Goal: Information Seeking & Learning: Learn about a topic

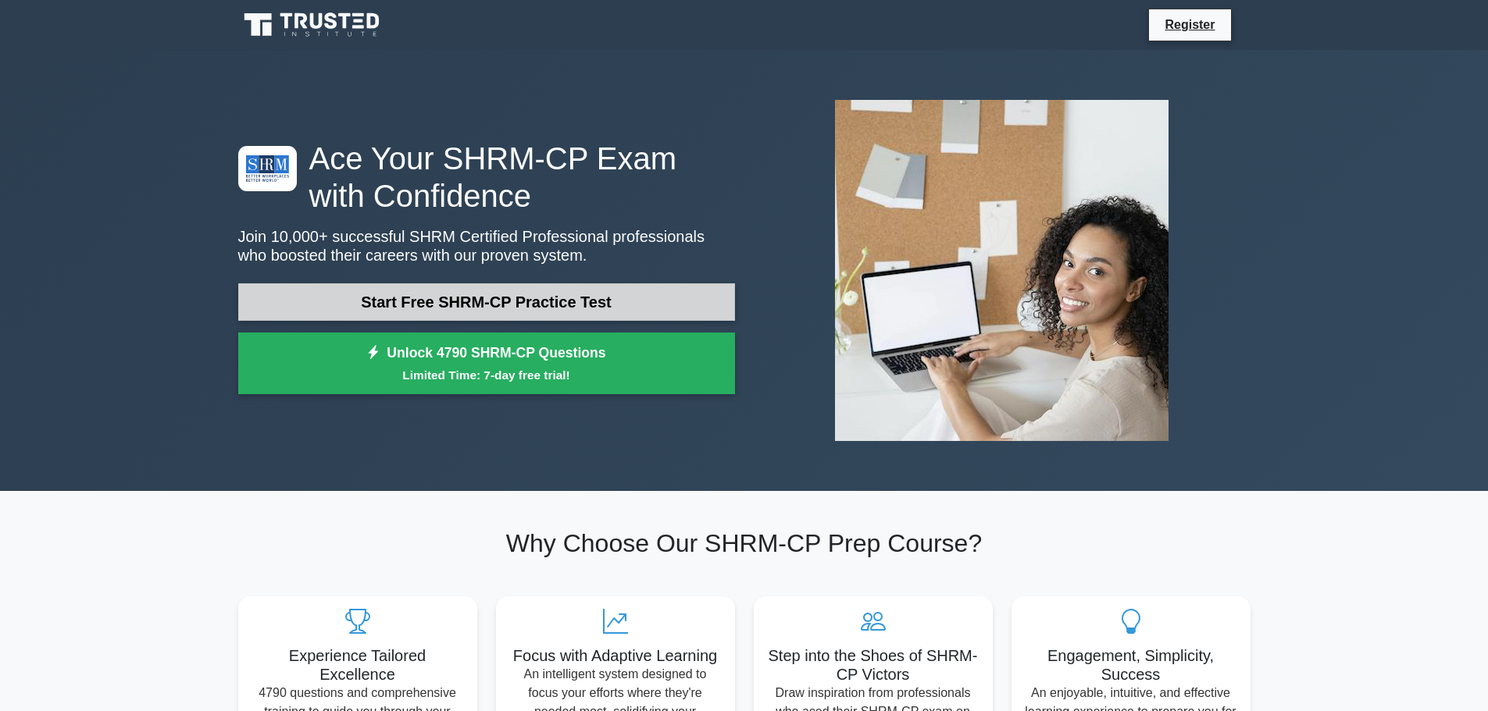
click at [458, 288] on link "Start Free SHRM-CP Practice Test" at bounding box center [486, 301] width 497 height 37
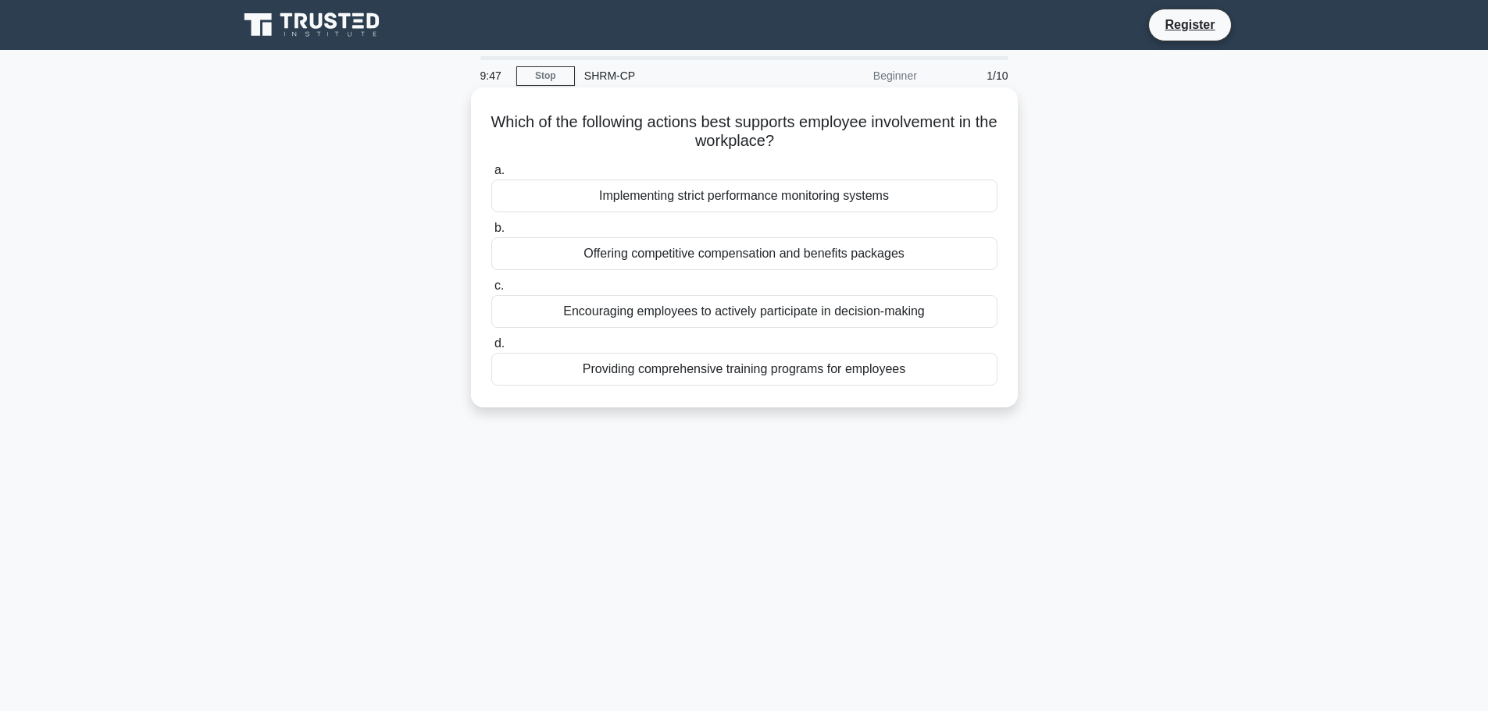
click at [702, 308] on div "Encouraging employees to actively participate in decision-making" at bounding box center [744, 311] width 506 height 33
click at [491, 291] on input "c. Encouraging employees to actively participate in decision-making" at bounding box center [491, 286] width 0 height 10
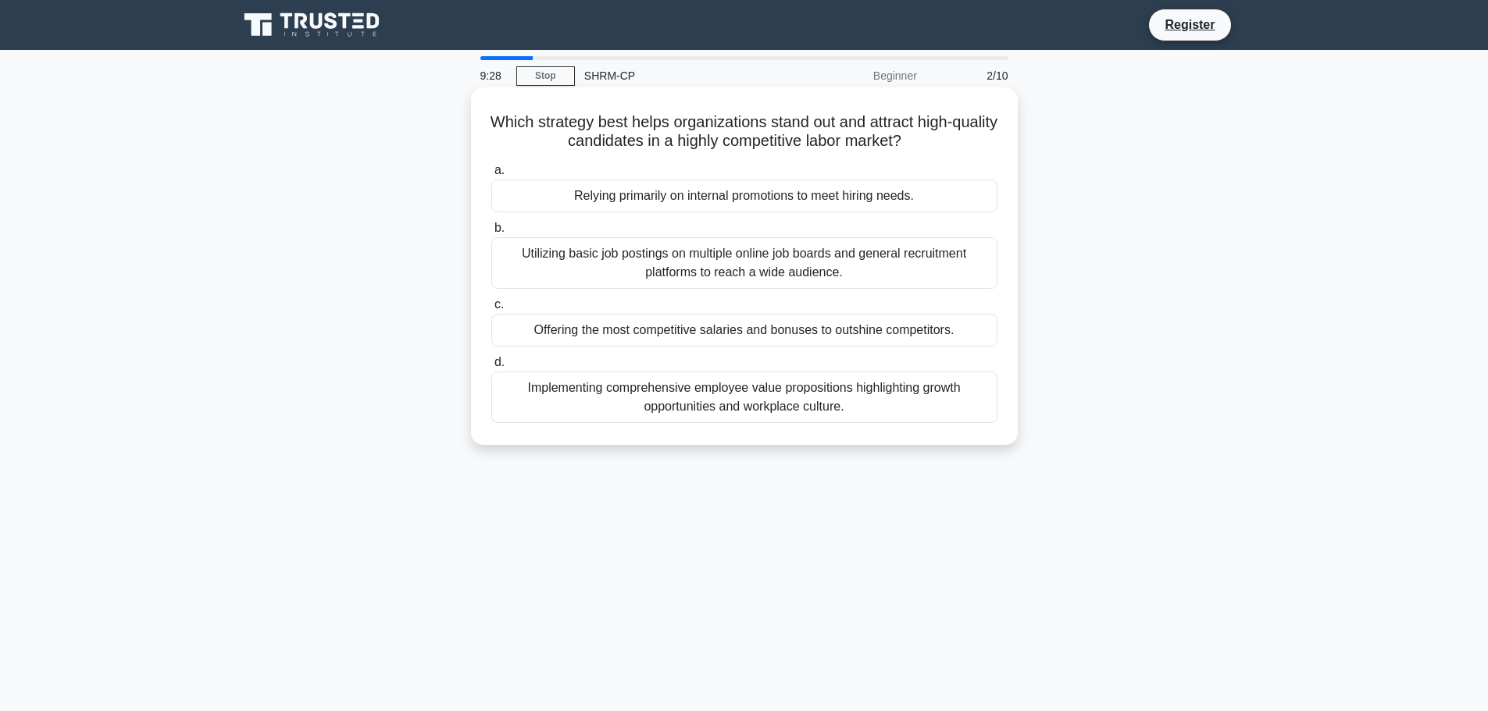
click at [702, 388] on div "Implementing comprehensive employee value propositions highlighting growth oppo…" at bounding box center [744, 398] width 506 height 52
click at [491, 368] on input "d. Implementing comprehensive employee value propositions highlighting growth o…" at bounding box center [491, 363] width 0 height 10
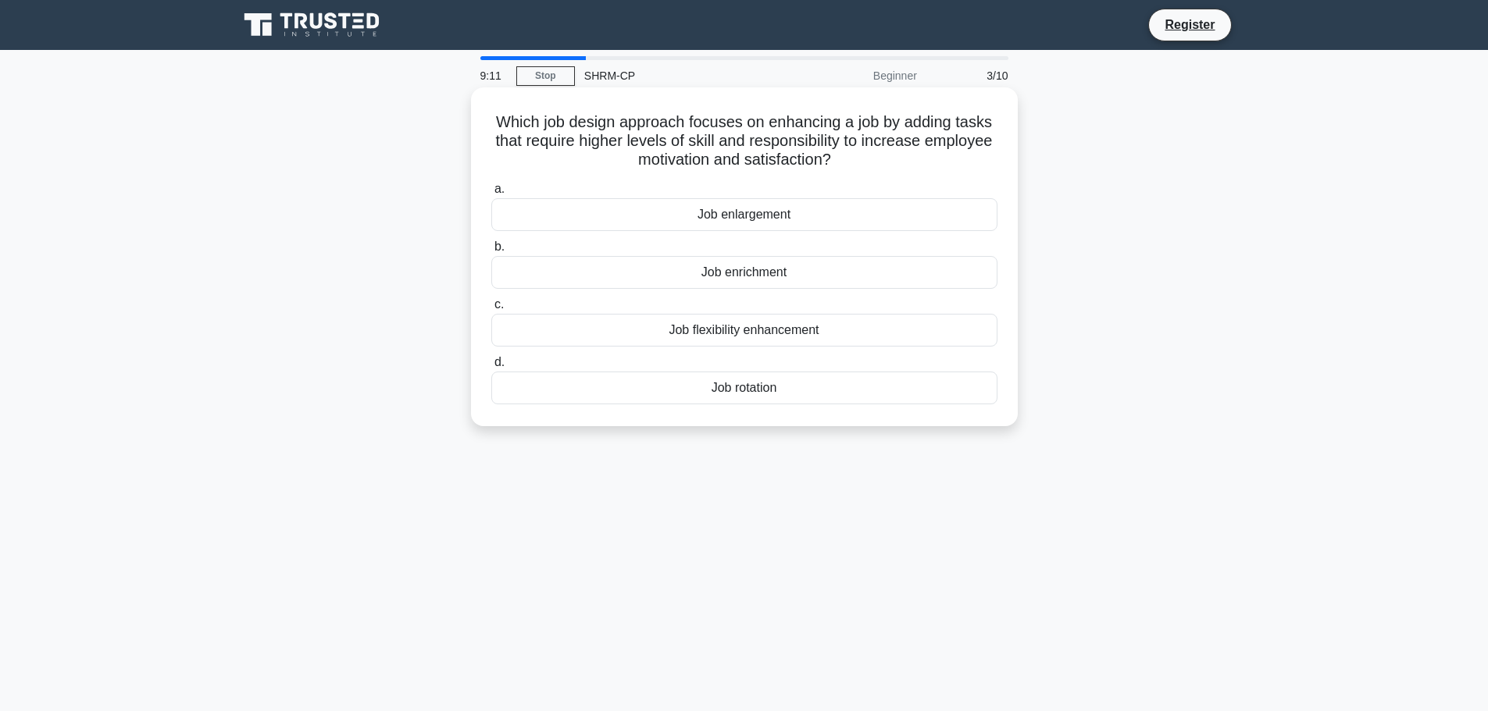
click at [688, 281] on div "Job enrichment" at bounding box center [744, 272] width 506 height 33
click at [491, 252] on input "b. Job enrichment" at bounding box center [491, 247] width 0 height 10
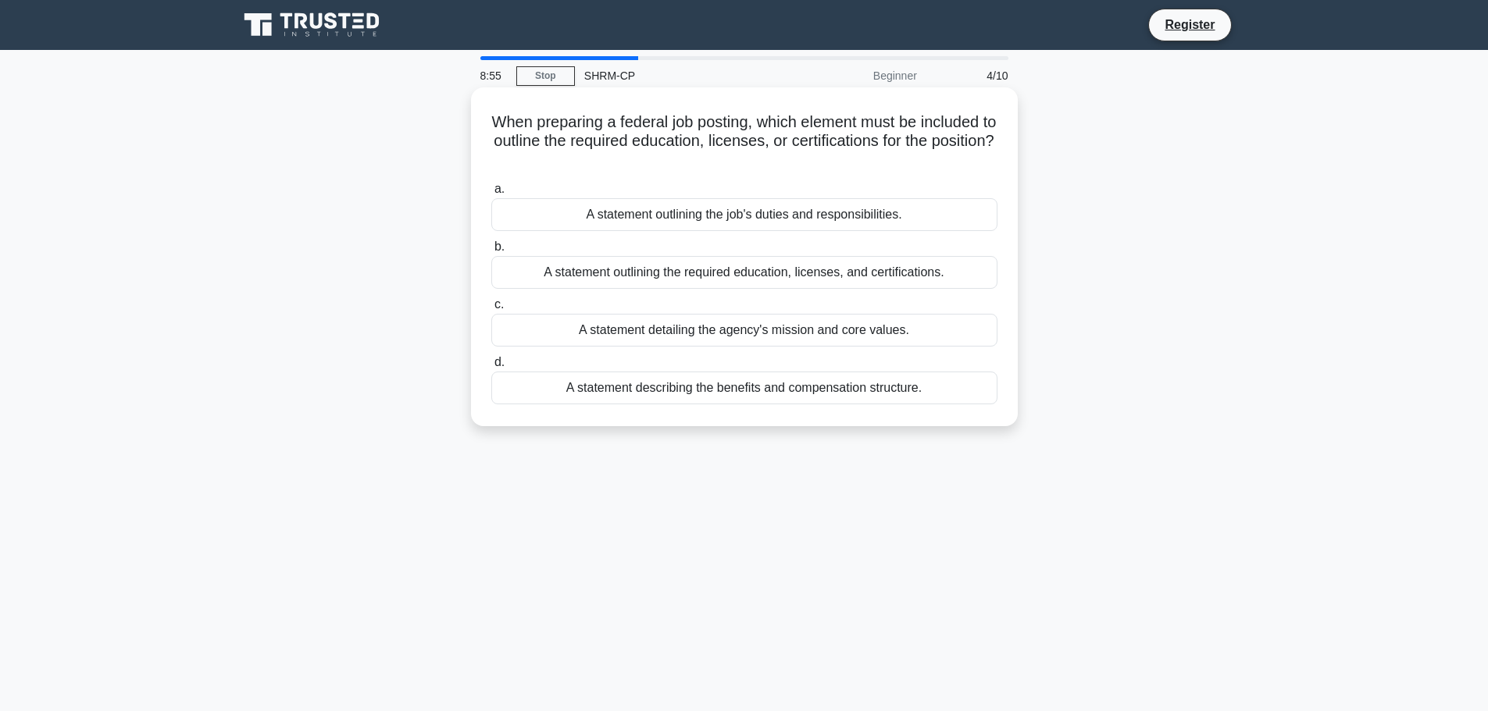
click at [711, 276] on div "A statement outlining the required education, licenses, and certifications." at bounding box center [744, 272] width 506 height 33
click at [491, 252] on input "b. A statement outlining the required education, licenses, and certifications." at bounding box center [491, 247] width 0 height 10
click at [700, 276] on div "To reduce environmental footprint and ensure long-term ecological viability." at bounding box center [744, 272] width 506 height 33
click at [491, 252] on input "b. To reduce environmental footprint and ensure long-term ecological viability." at bounding box center [491, 247] width 0 height 10
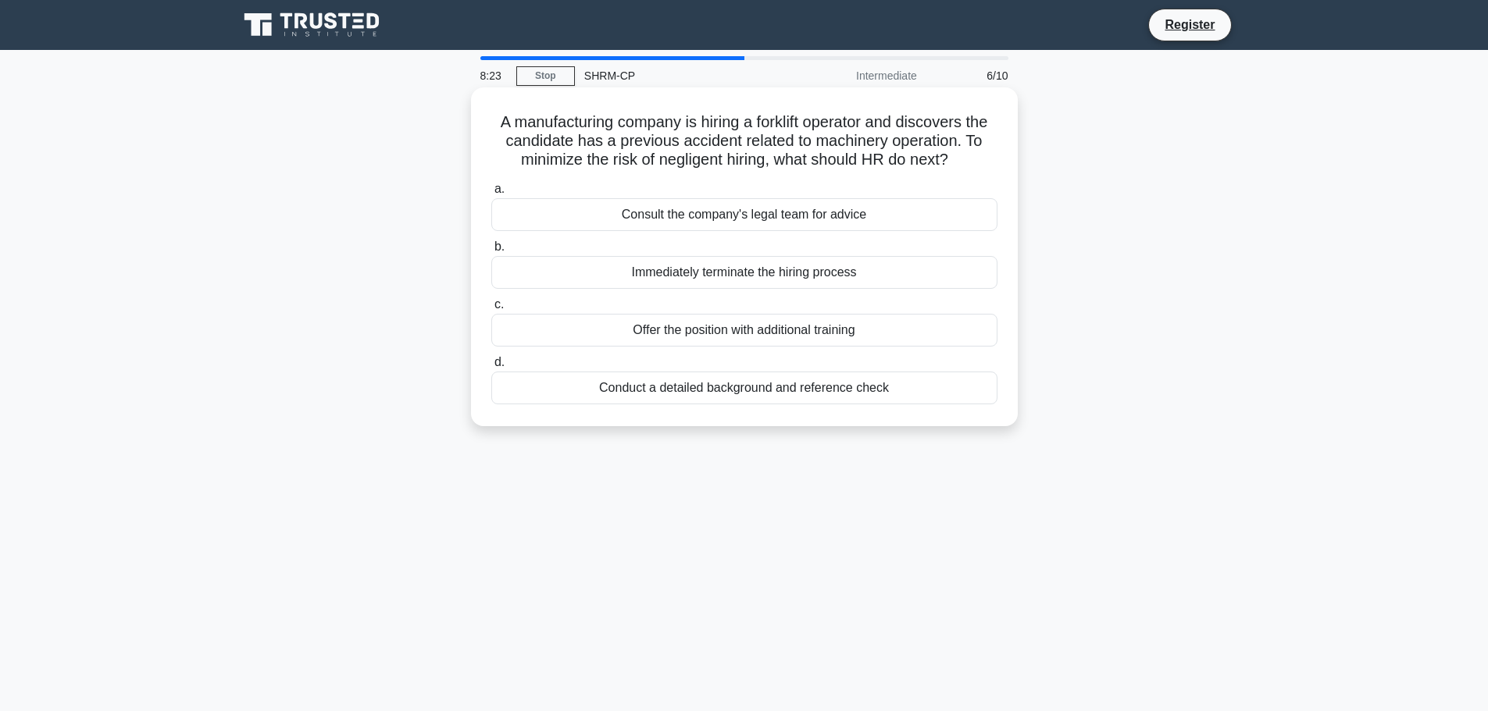
click at [725, 332] on div "Offer the position with additional training" at bounding box center [744, 330] width 506 height 33
click at [491, 310] on input "c. Offer the position with additional training" at bounding box center [491, 305] width 0 height 10
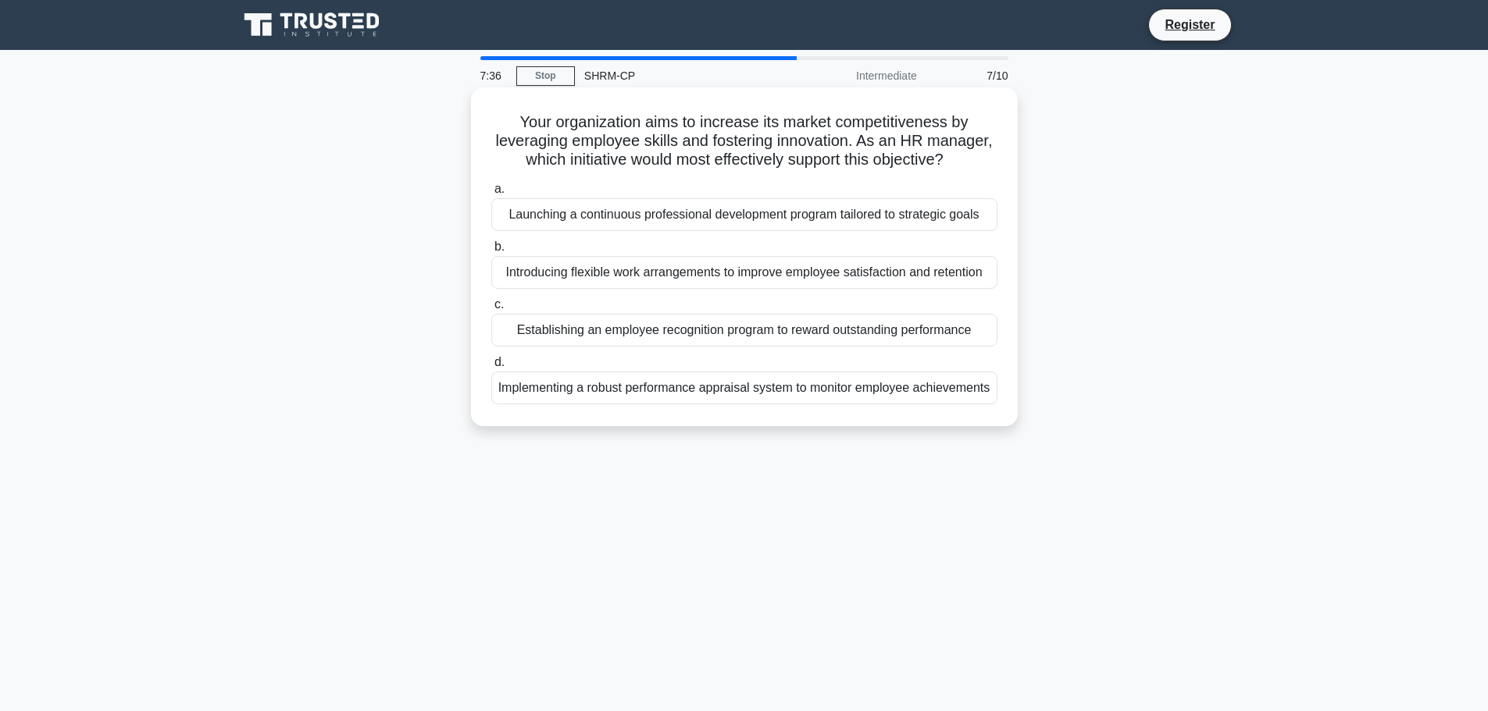
click at [729, 216] on div "Launching a continuous professional development program tailored to strategic g…" at bounding box center [744, 214] width 506 height 33
click at [491, 194] on input "a. Launching a continuous professional development program tailored to strategi…" at bounding box center [491, 189] width 0 height 10
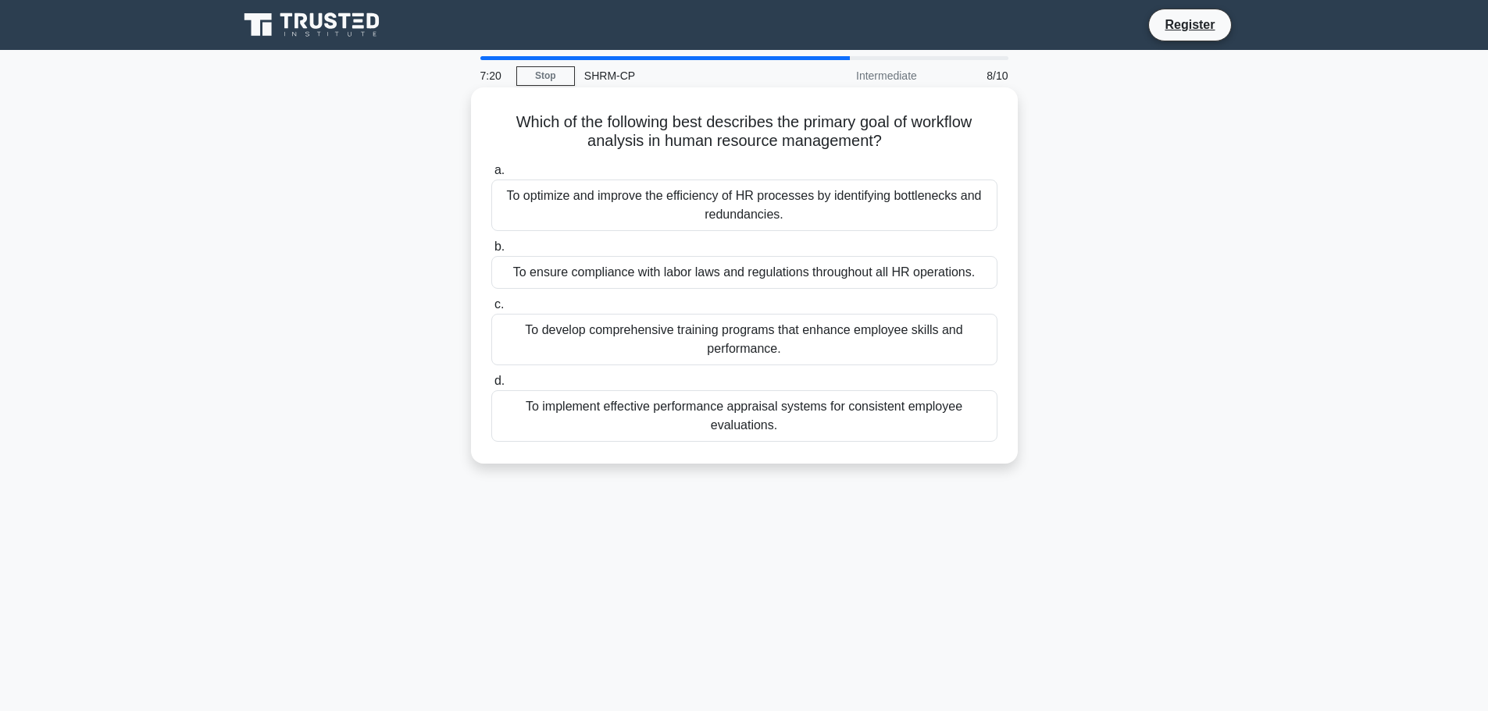
click at [730, 207] on div "To optimize and improve the efficiency of HR processes by identifying bottlenec…" at bounding box center [744, 206] width 506 height 52
click at [491, 176] on input "a. To optimize and improve the efficiency of HR processes by identifying bottle…" at bounding box center [491, 171] width 0 height 10
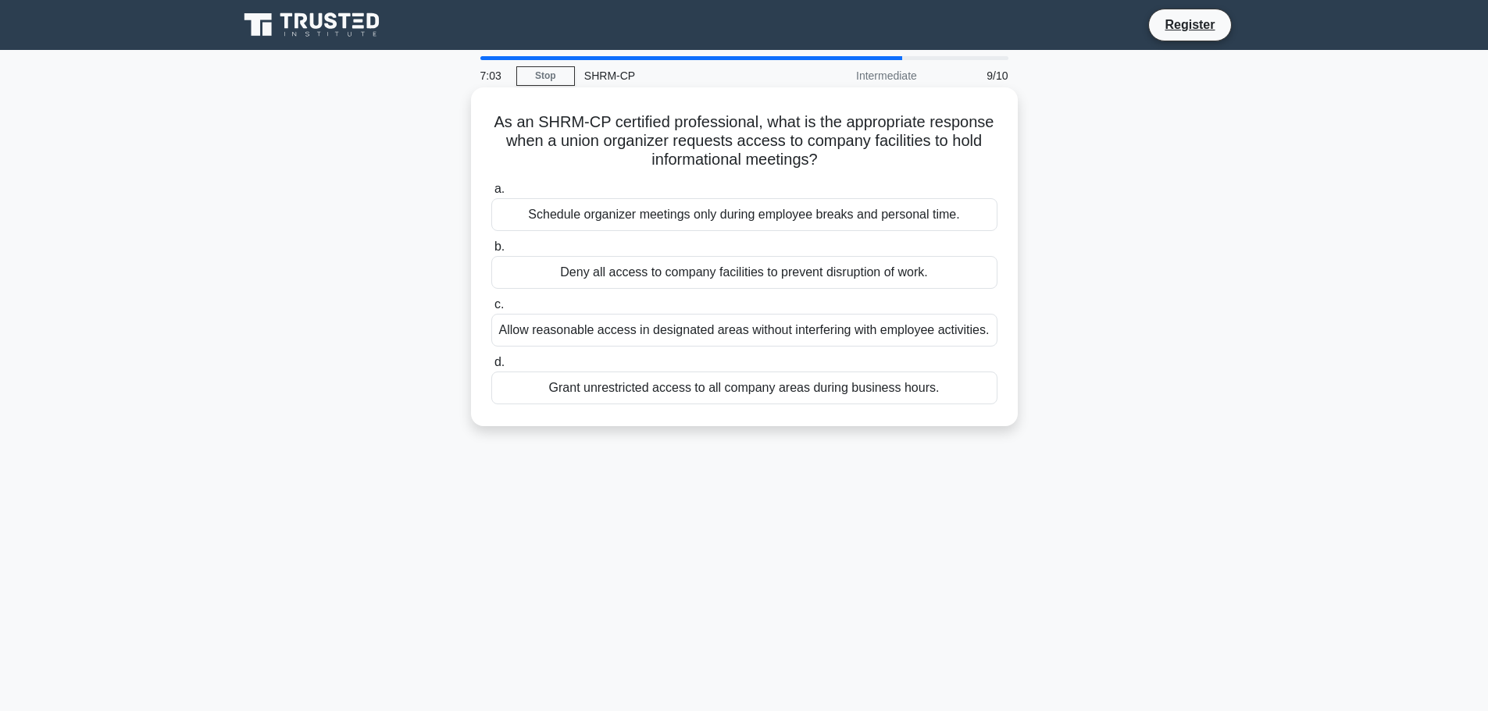
click at [718, 337] on div "Allow reasonable access in designated areas without interfering with employee a…" at bounding box center [744, 330] width 506 height 33
click at [491, 310] on input "c. Allow reasonable access in designated areas without interfering with employe…" at bounding box center [491, 305] width 0 height 10
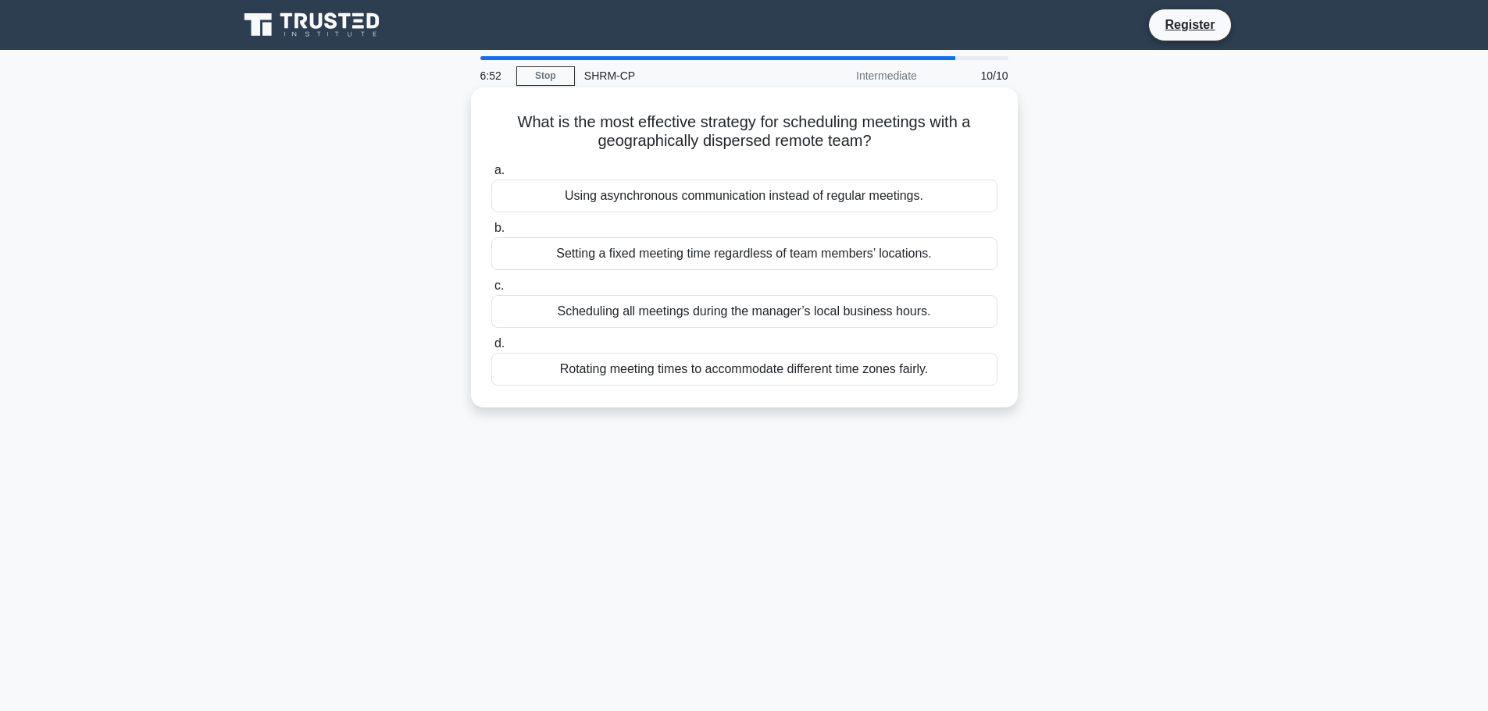
click at [771, 371] on div "Rotating meeting times to accommodate different time zones fairly." at bounding box center [744, 369] width 506 height 33
click at [491, 349] on input "d. Rotating meeting times to accommodate different time zones fairly." at bounding box center [491, 344] width 0 height 10
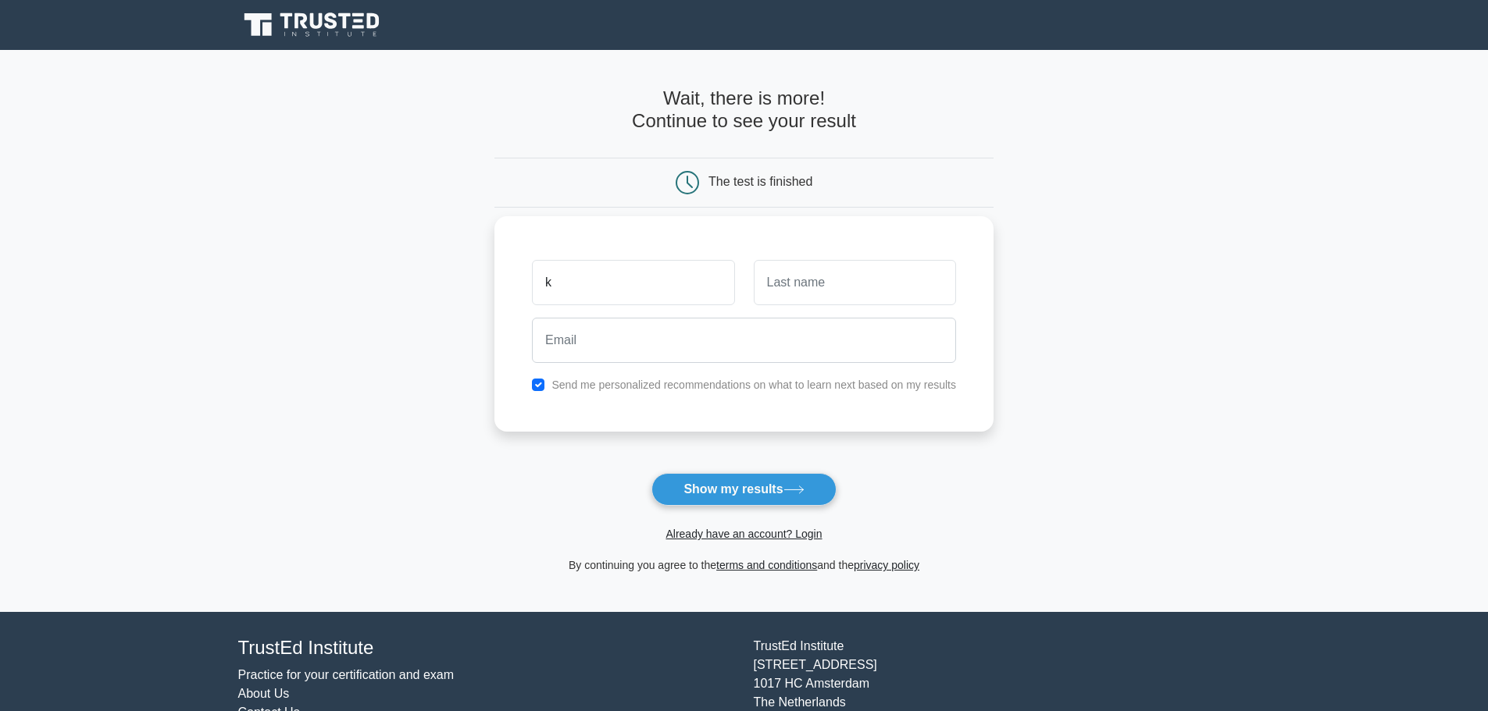
type input "k"
type input "stew"
type input "[EMAIL_ADDRESS][DOMAIN_NAME]"
click at [536, 388] on input "checkbox" at bounding box center [538, 385] width 12 height 12
checkbox input "false"
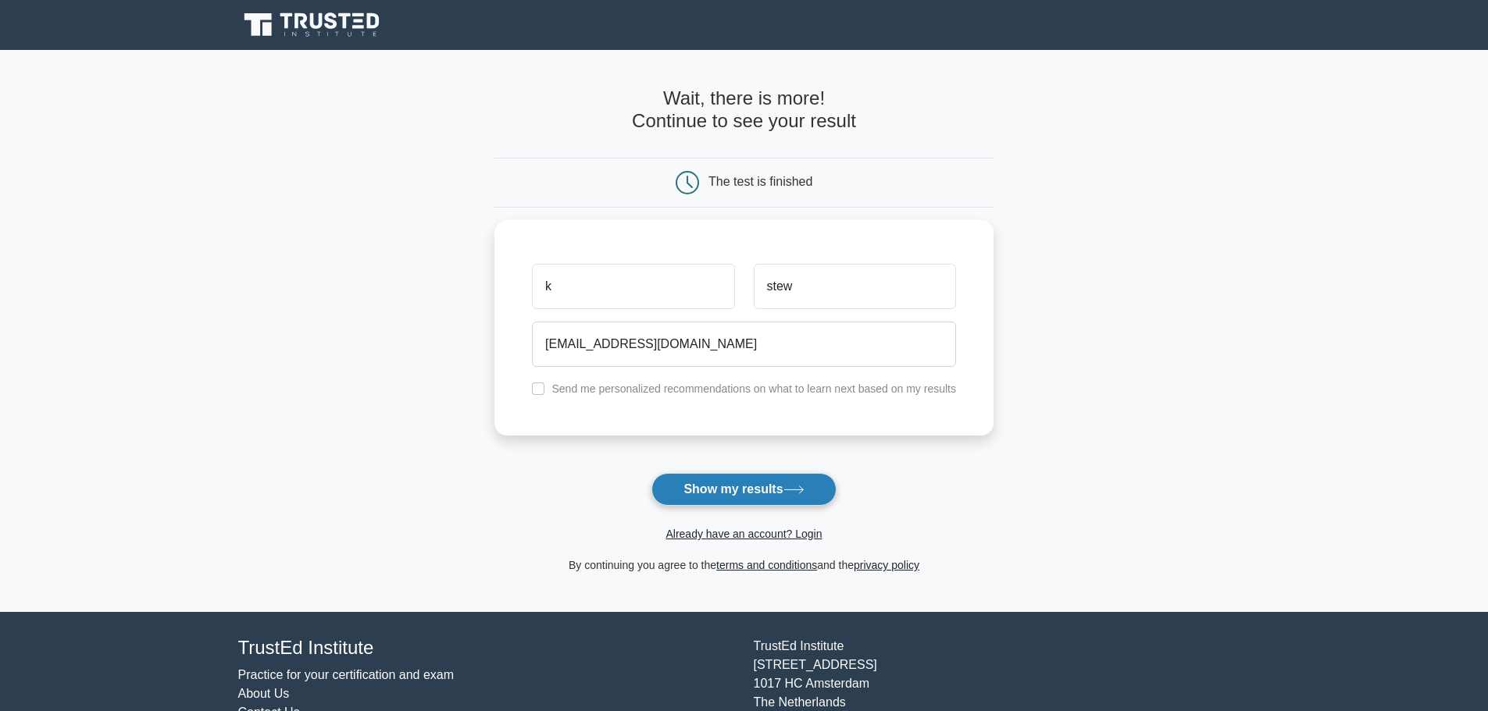
click at [722, 477] on button "Show my results" at bounding box center [743, 489] width 184 height 33
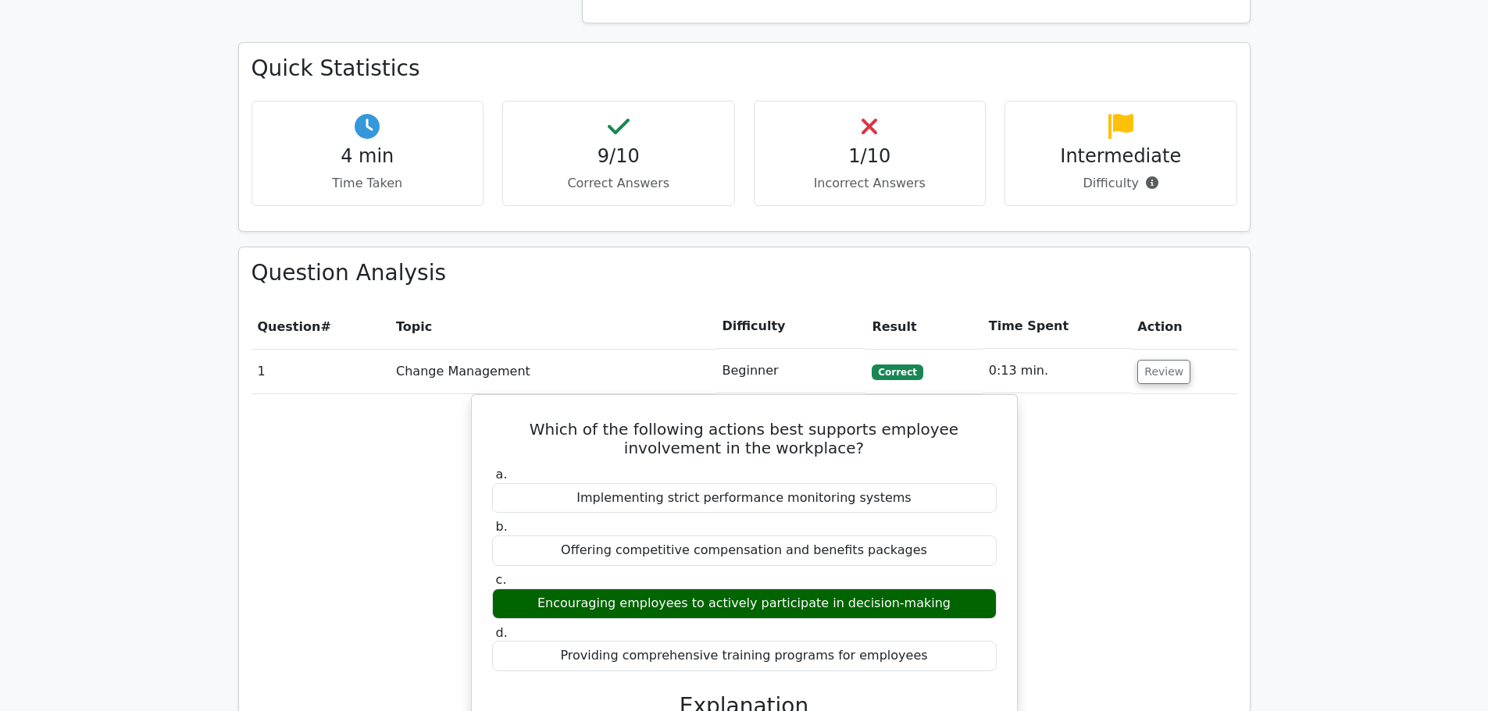
scroll to position [937, 0]
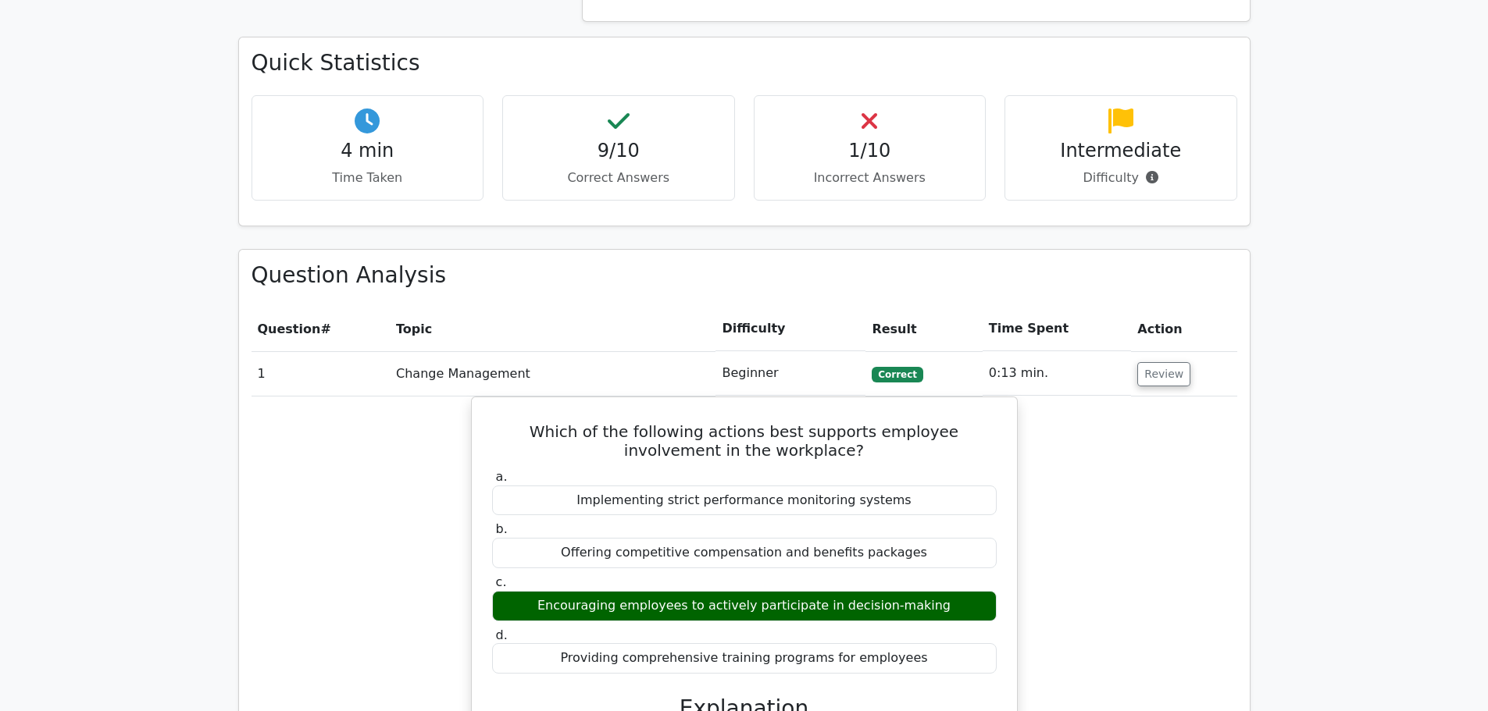
click at [927, 97] on div "1/10 Incorrect Answers" at bounding box center [870, 147] width 233 height 105
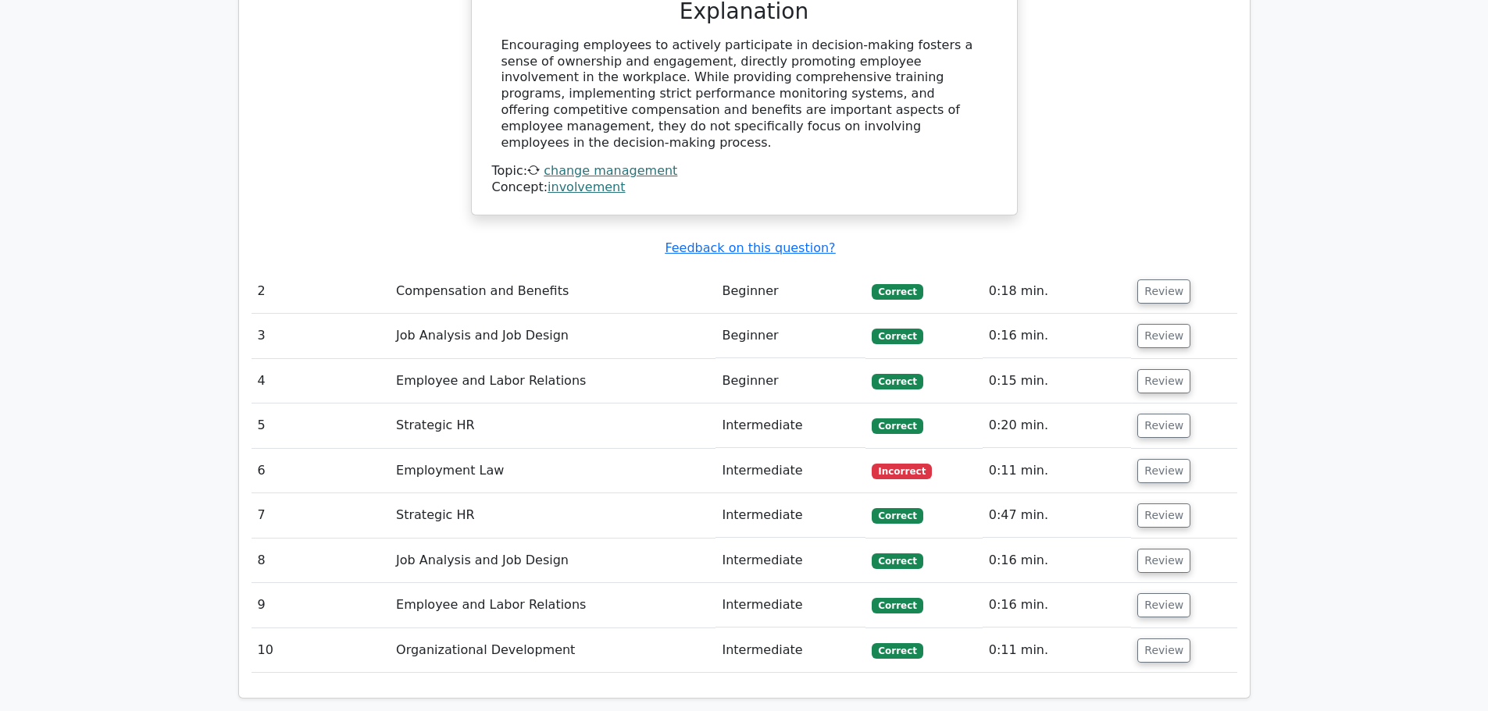
scroll to position [1640, 0]
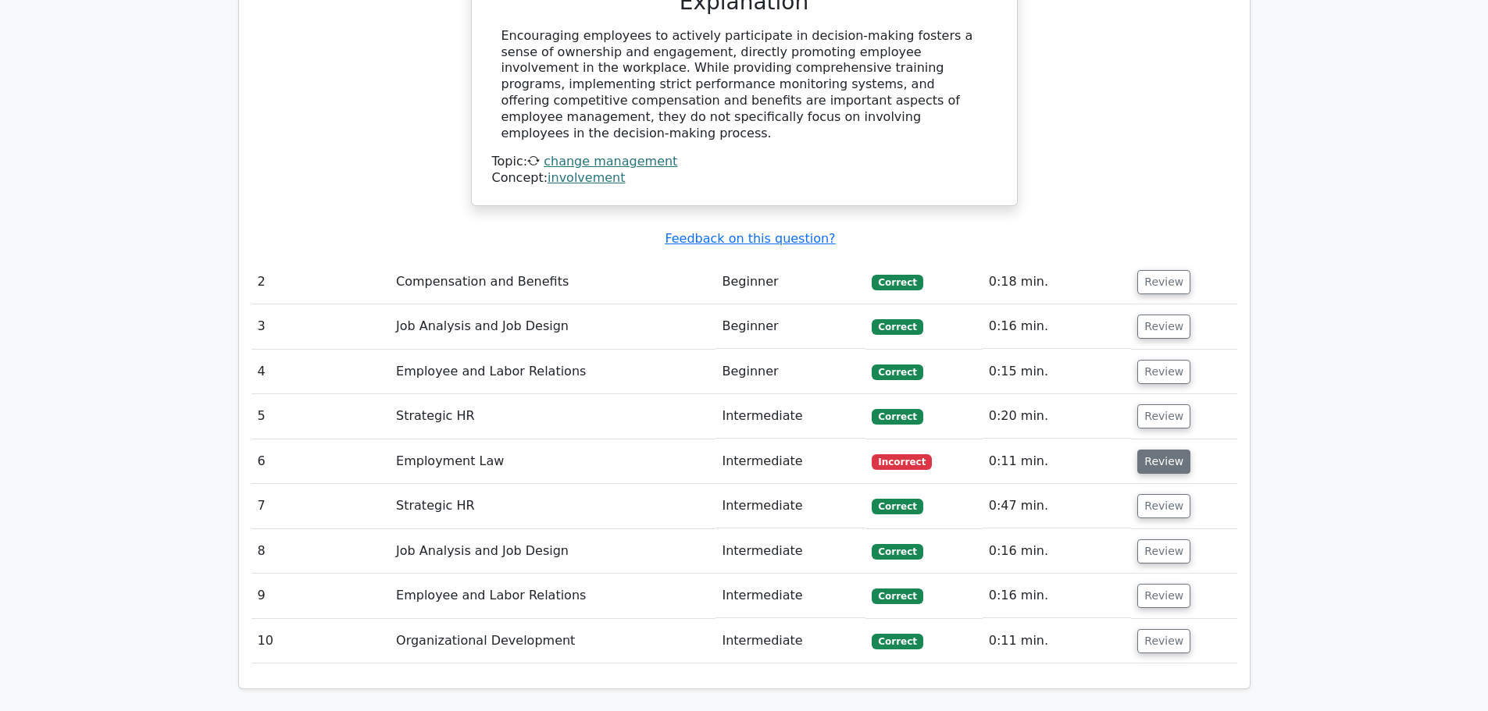
click at [1171, 450] on button "Review" at bounding box center [1163, 462] width 53 height 24
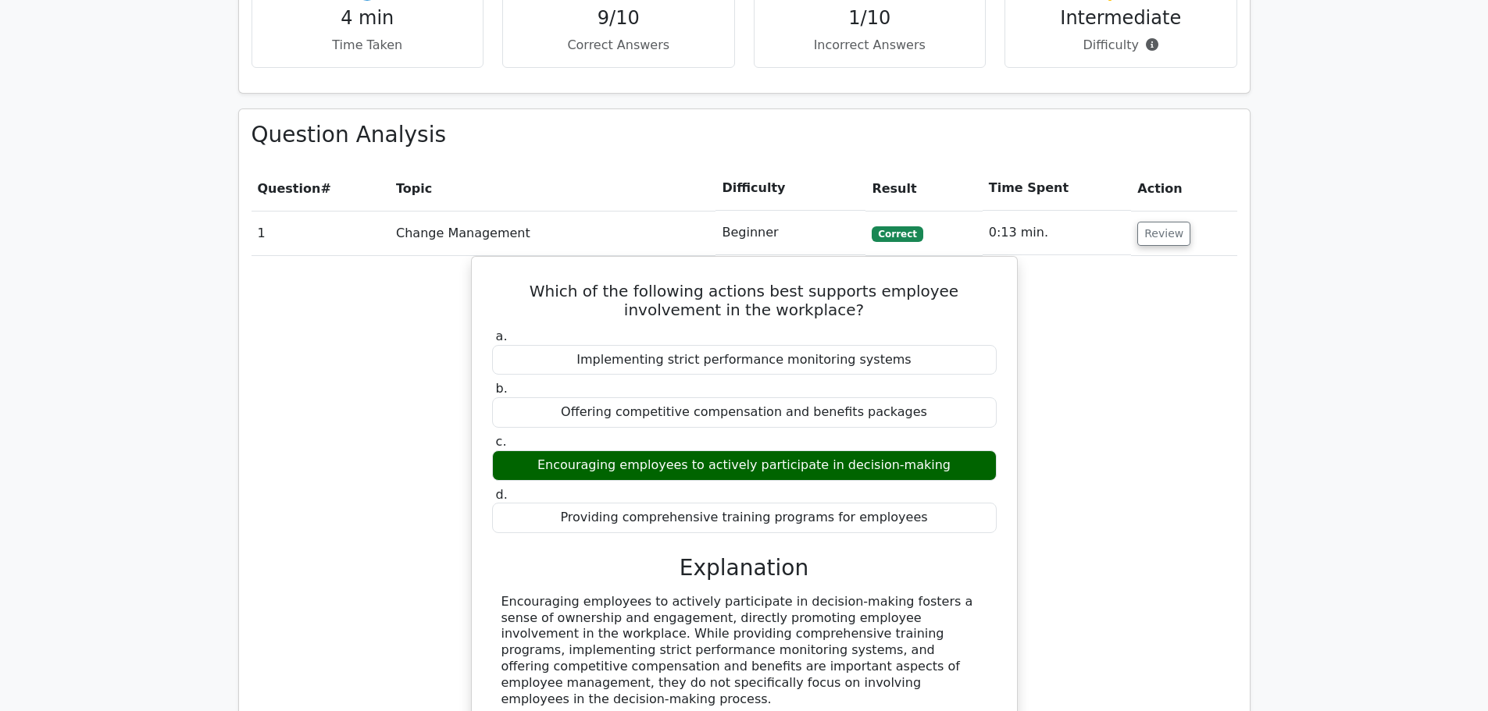
scroll to position [859, 0]
